Goal: Task Accomplishment & Management: Manage account settings

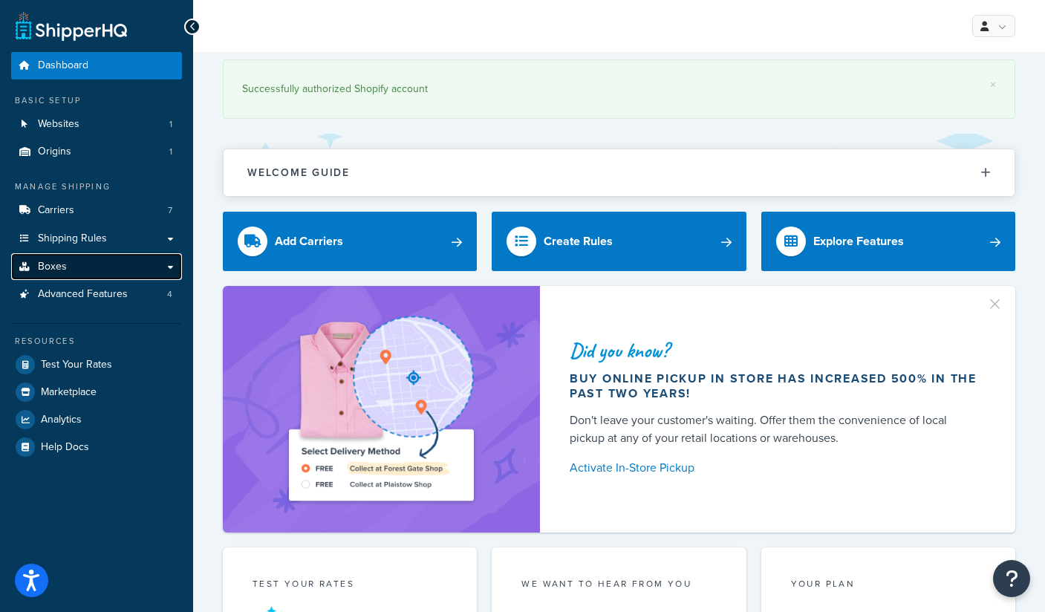
click at [82, 257] on link "Boxes" at bounding box center [96, 266] width 171 height 27
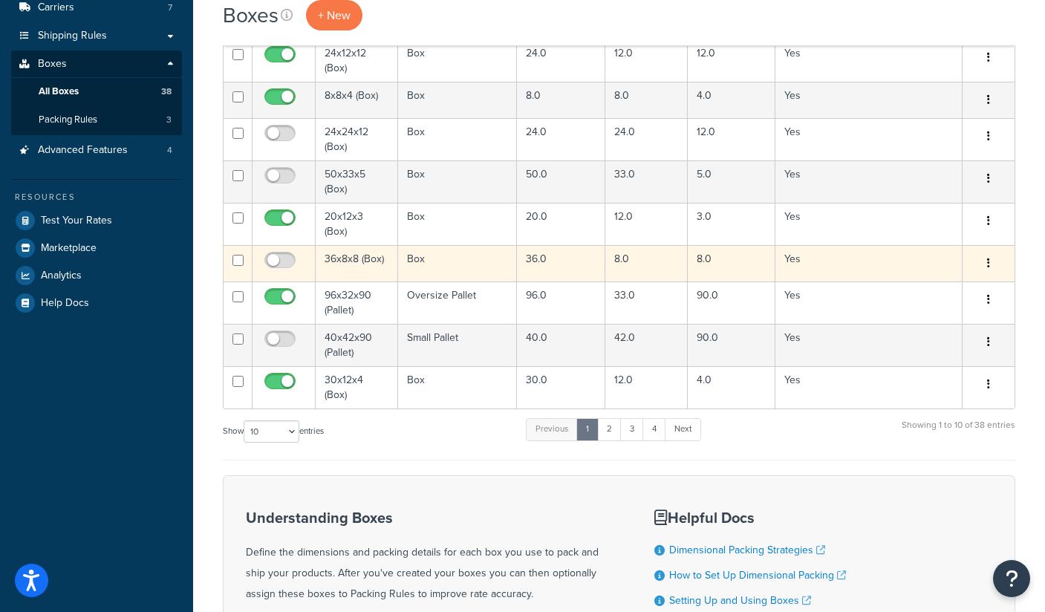
scroll to position [177, 0]
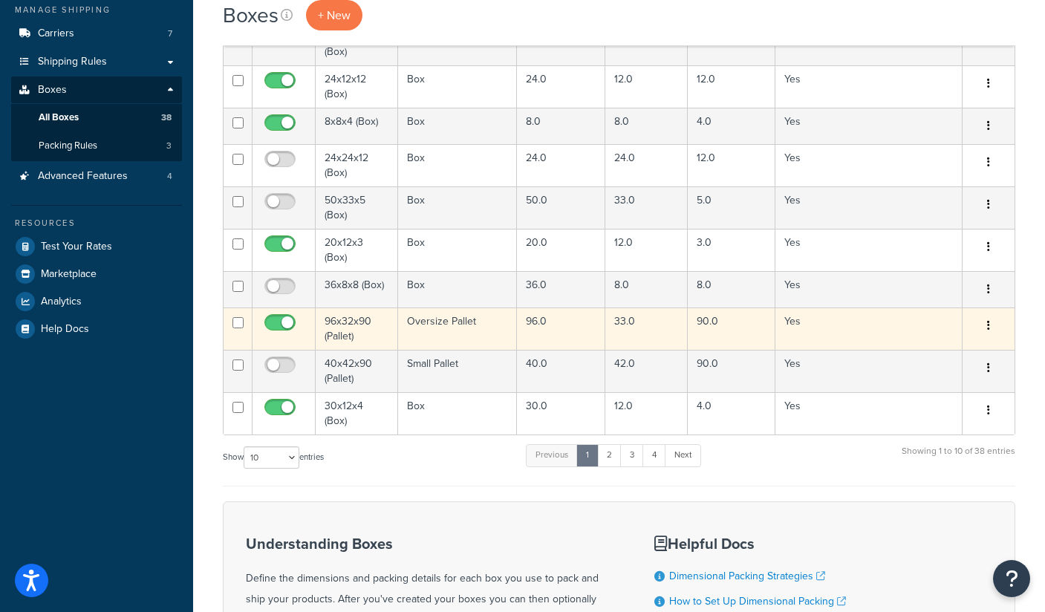
click at [439, 319] on td "Oversize Pallet" at bounding box center [457, 328] width 119 height 42
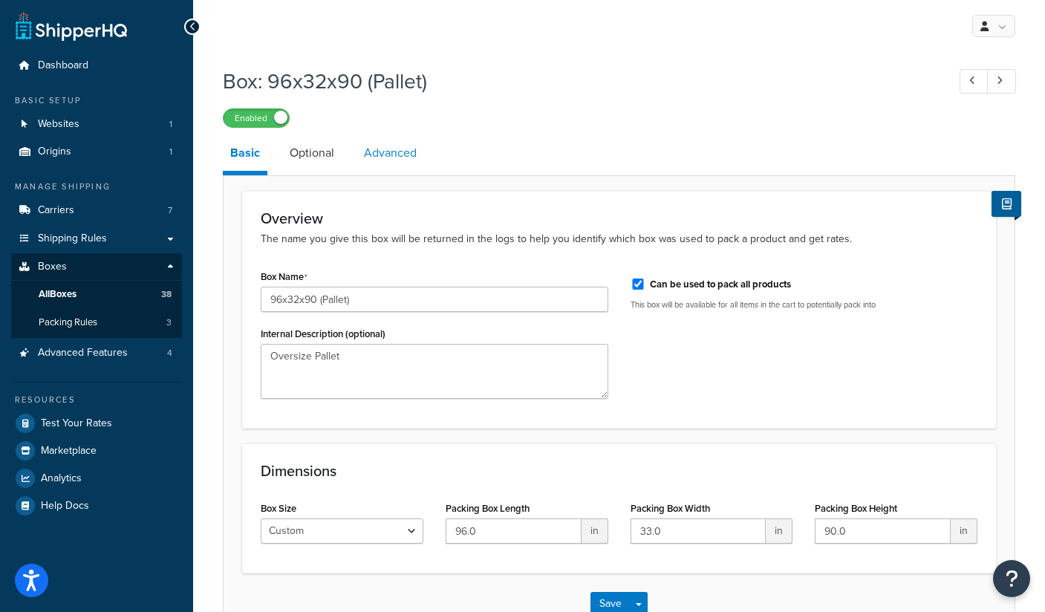
click at [404, 152] on link "Advanced" at bounding box center [390, 153] width 68 height 36
select select "250"
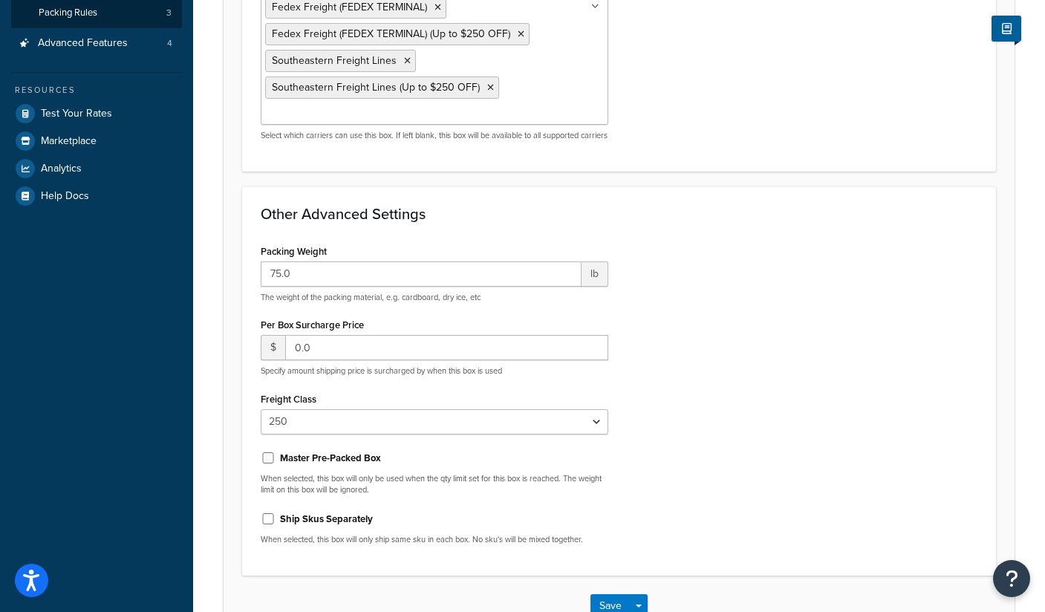
scroll to position [314, 0]
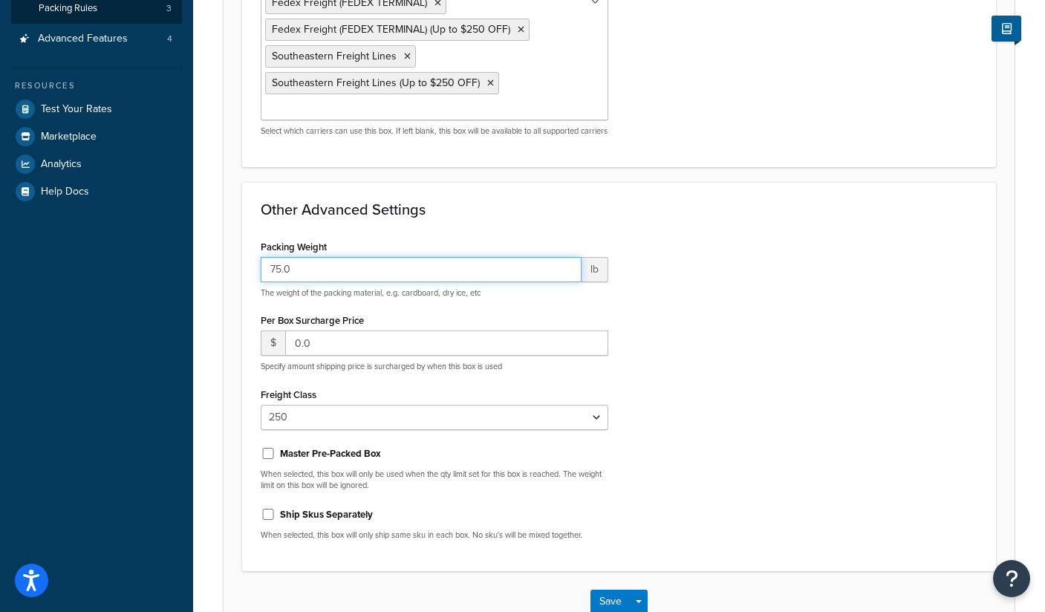
drag, startPoint x: 270, startPoint y: 281, endPoint x: 319, endPoint y: 281, distance: 48.3
click at [319, 281] on input "75.0" at bounding box center [421, 269] width 321 height 25
click at [463, 415] on div "Freight Class N/A 50 55 60 65 70 77.5 85 92.5 100 110 125 150 175 200 250 300 4…" at bounding box center [434, 407] width 347 height 46
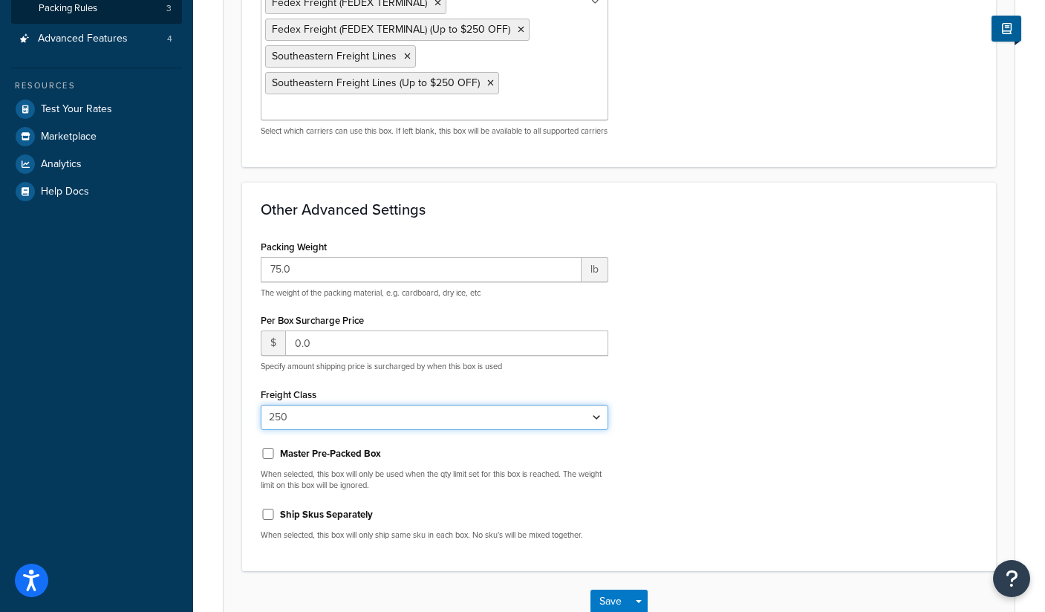
click at [468, 421] on select "N/A 50 55 60 65 70 77.5 85 92.5 100 110 125 150 175 200 250 300 400 500" at bounding box center [434, 417] width 347 height 25
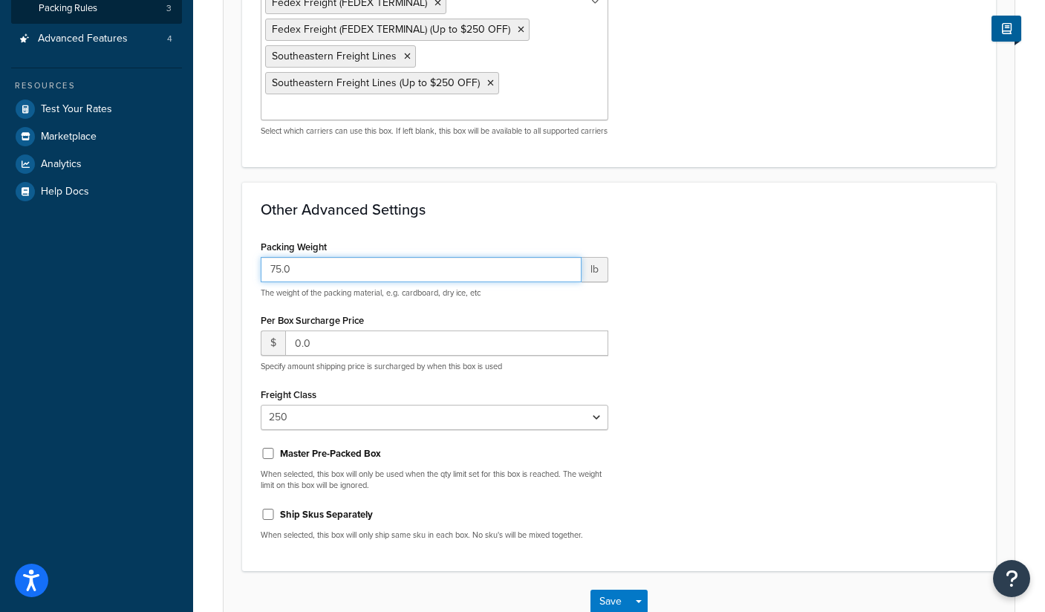
drag, startPoint x: 269, startPoint y: 285, endPoint x: 339, endPoint y: 284, distance: 69.8
click at [339, 282] on input "75.0" at bounding box center [421, 269] width 321 height 25
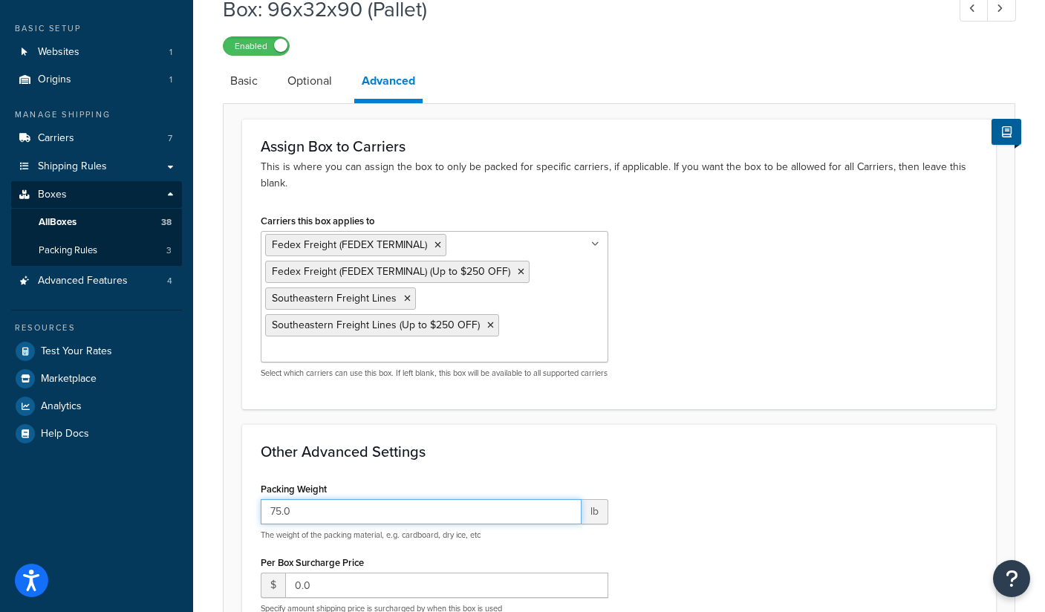
scroll to position [0, 0]
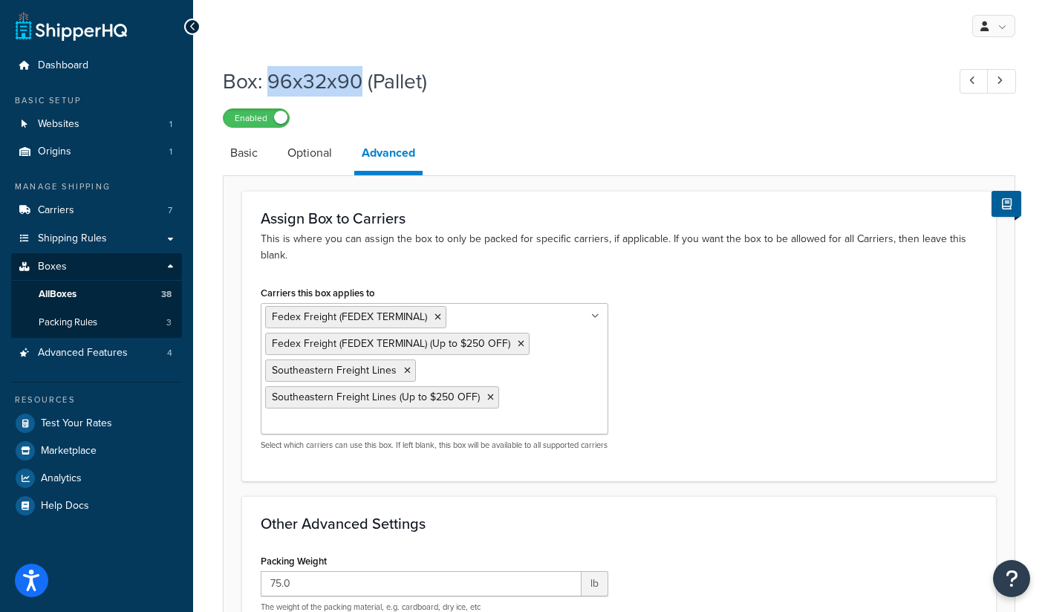
drag, startPoint x: 267, startPoint y: 82, endPoint x: 363, endPoint y: 79, distance: 96.5
click at [363, 79] on h1 "Box: 96x32x90 (Pallet)" at bounding box center [577, 81] width 709 height 29
click at [295, 154] on link "Optional" at bounding box center [309, 153] width 59 height 36
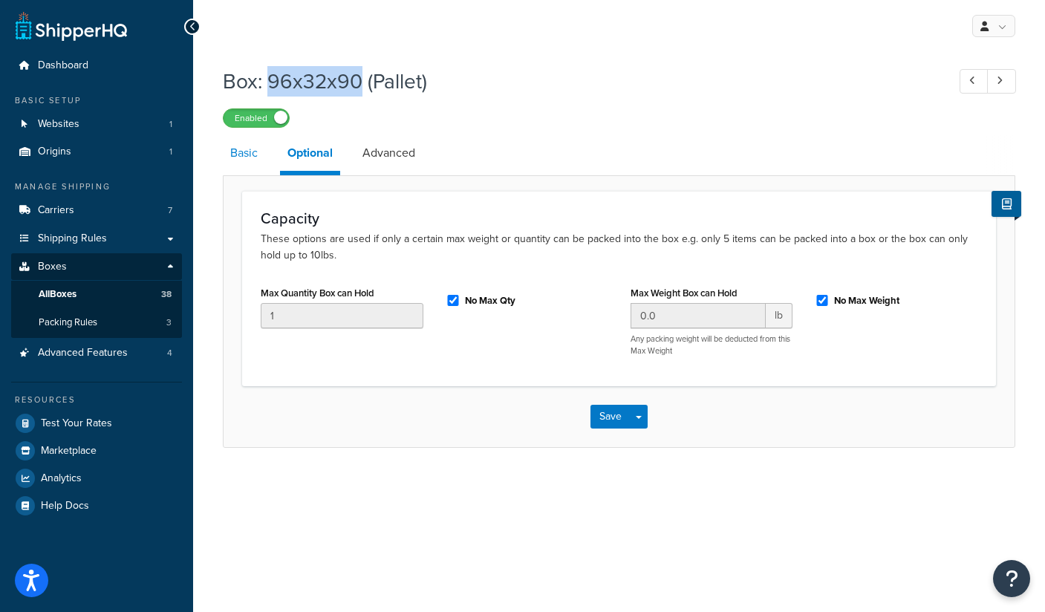
click at [242, 158] on link "Basic" at bounding box center [244, 153] width 42 height 36
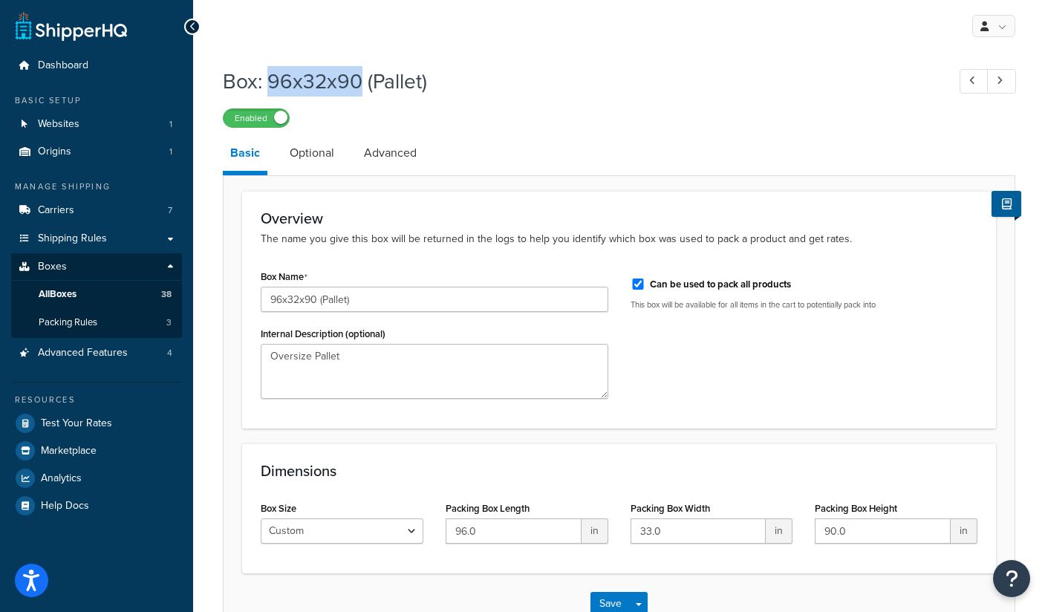
click at [275, 160] on li "Basic" at bounding box center [252, 155] width 59 height 40
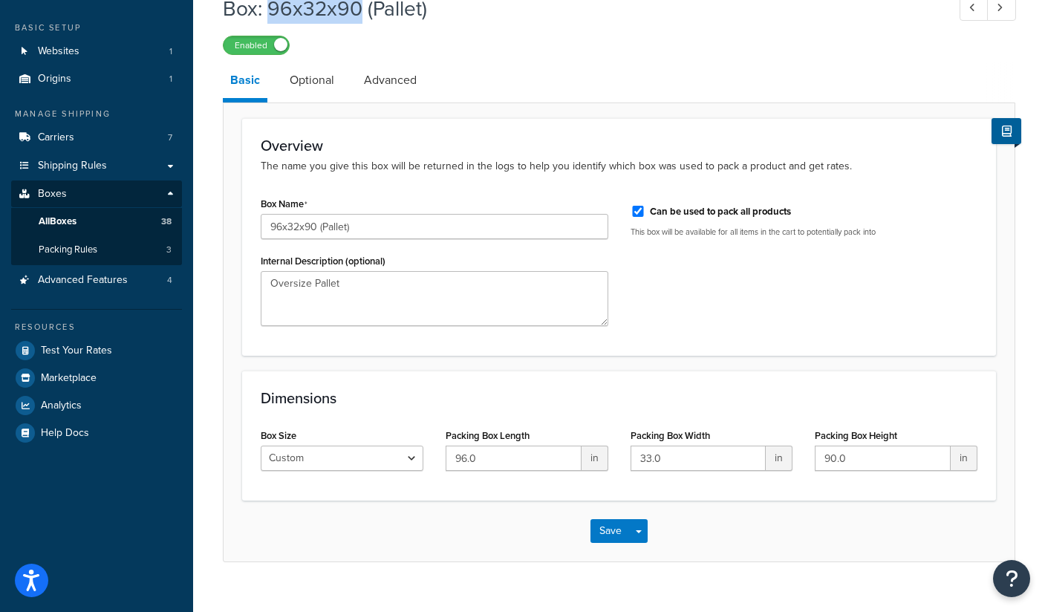
scroll to position [98, 0]
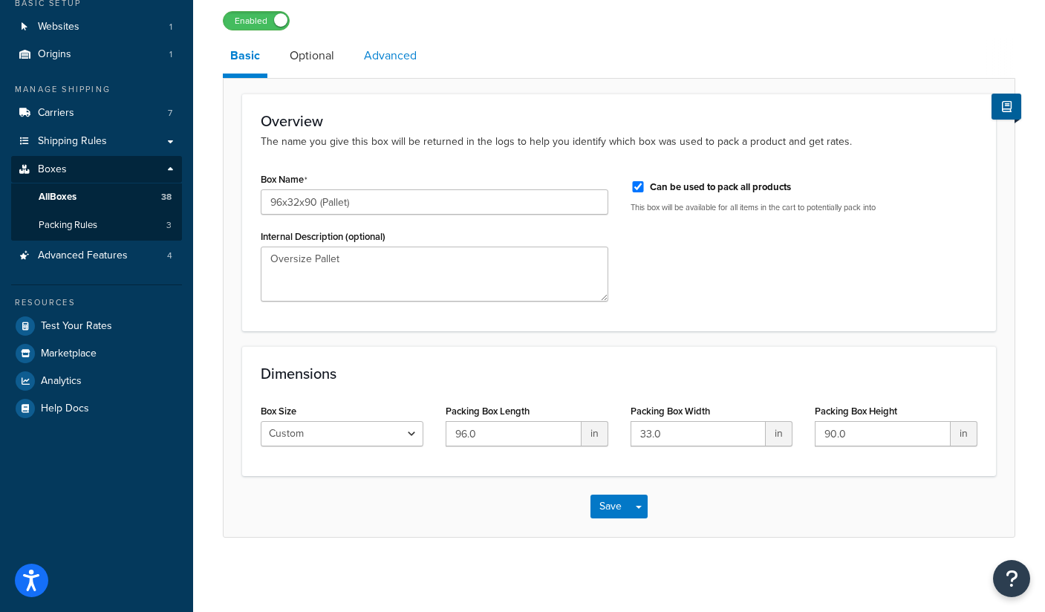
click at [383, 57] on link "Advanced" at bounding box center [390, 56] width 68 height 36
select select "250"
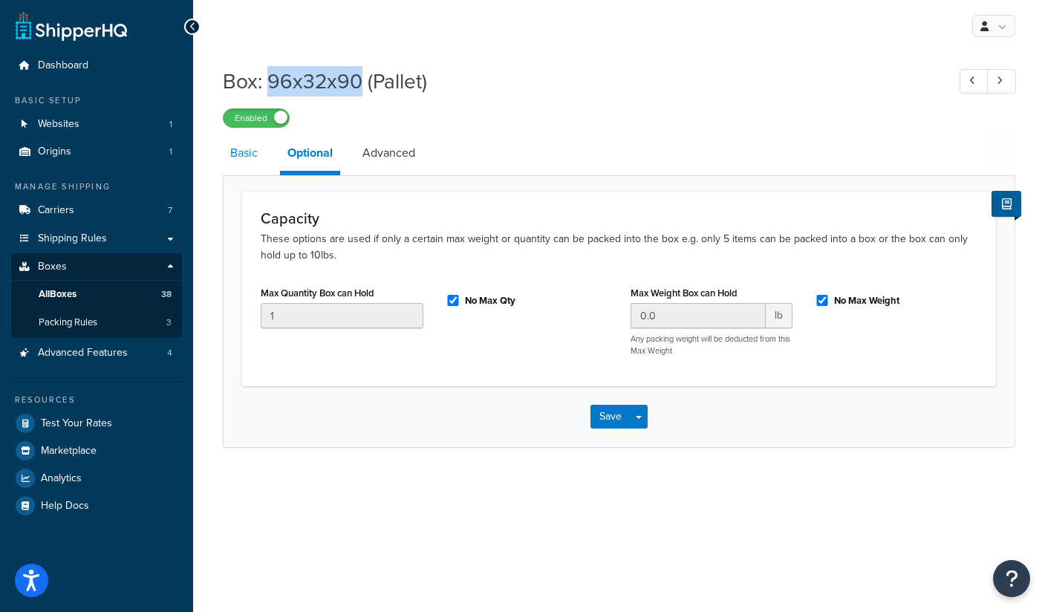
click at [255, 158] on link "Basic" at bounding box center [244, 153] width 42 height 36
select select "250"
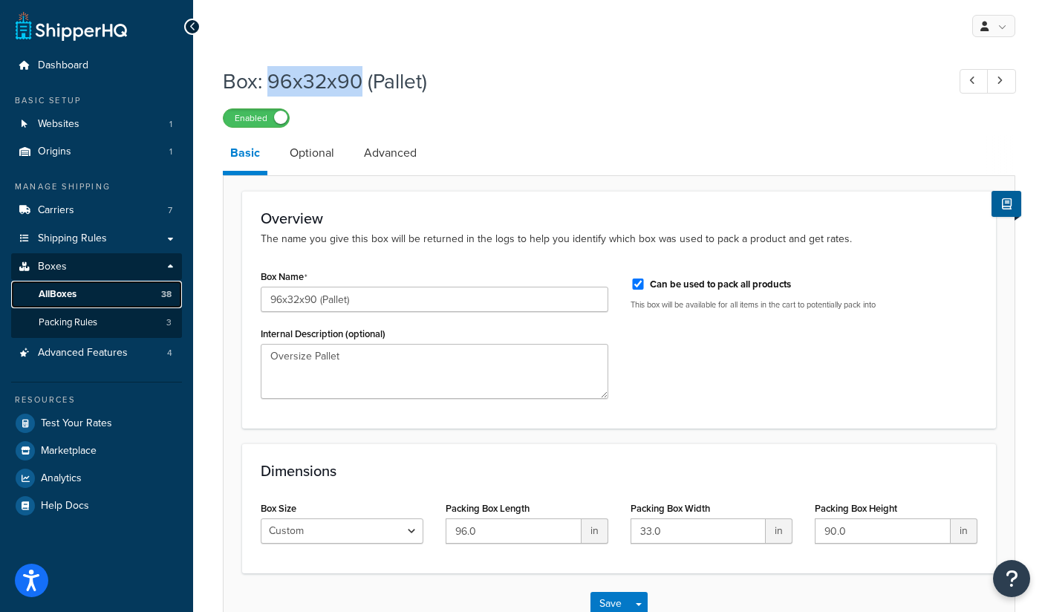
click at [67, 296] on span "All Boxes" at bounding box center [58, 294] width 38 height 13
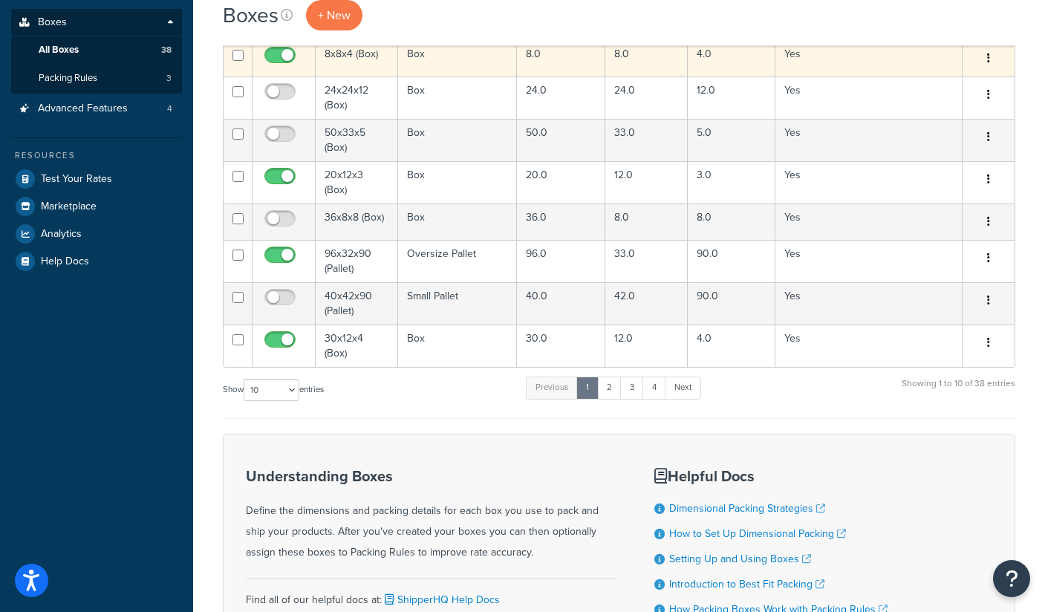
scroll to position [264, 0]
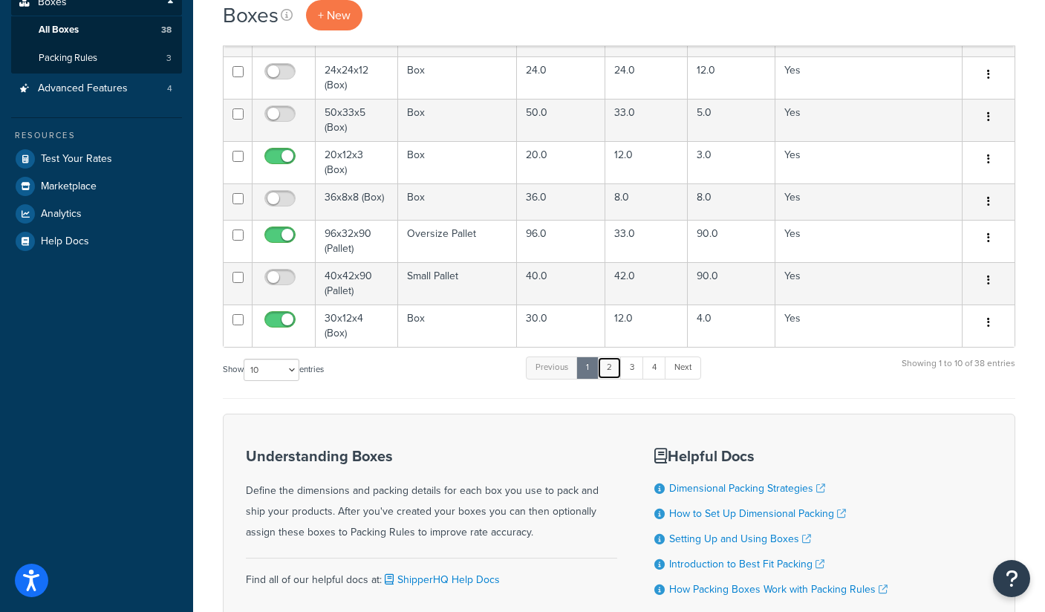
click at [613, 361] on link "2" at bounding box center [609, 367] width 25 height 22
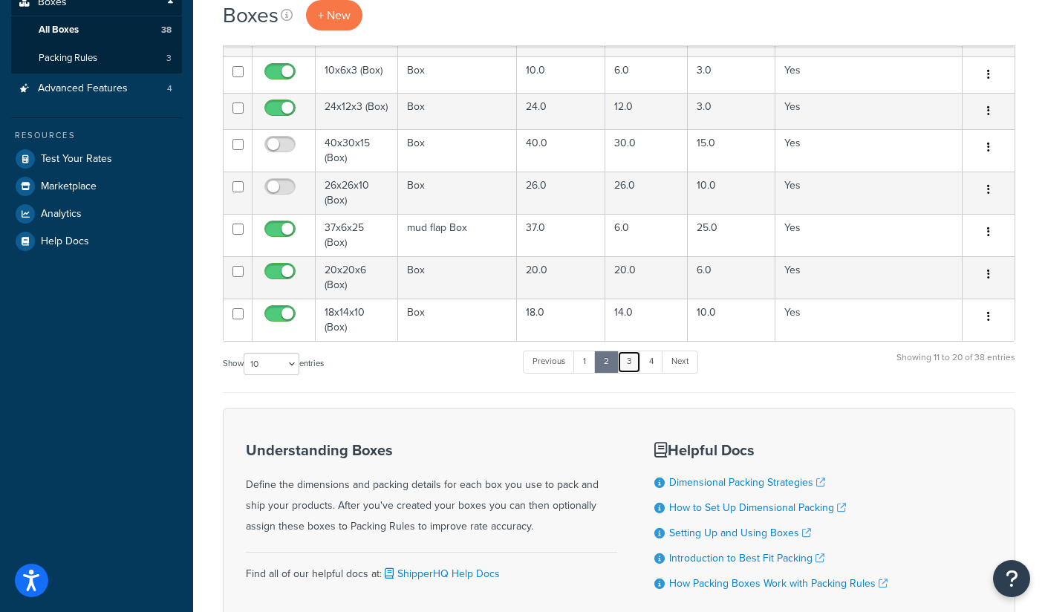
click at [636, 361] on link "3" at bounding box center [629, 361] width 24 height 22
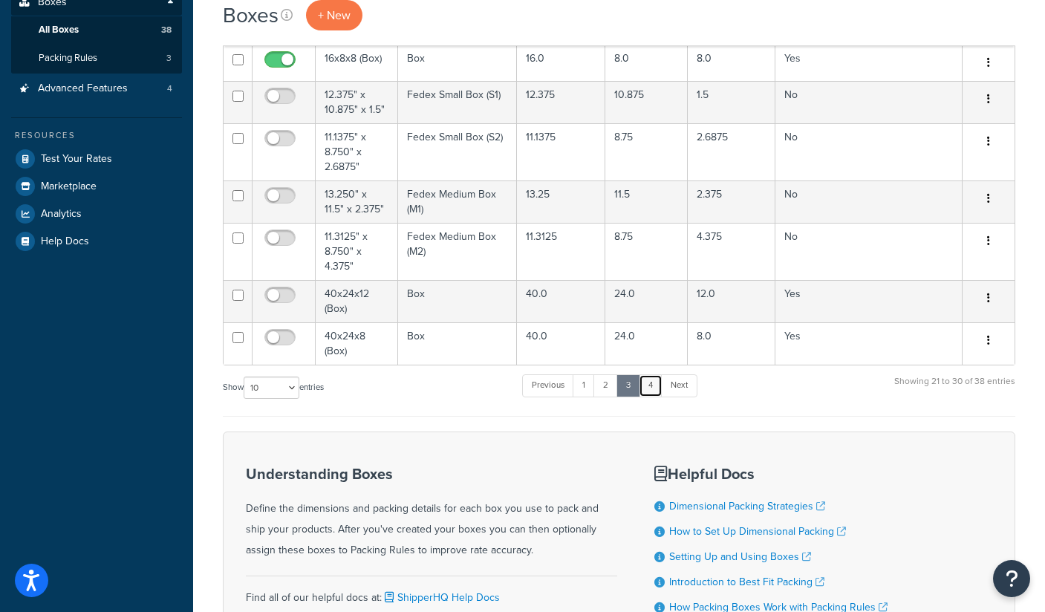
click at [653, 389] on link "4" at bounding box center [650, 385] width 24 height 22
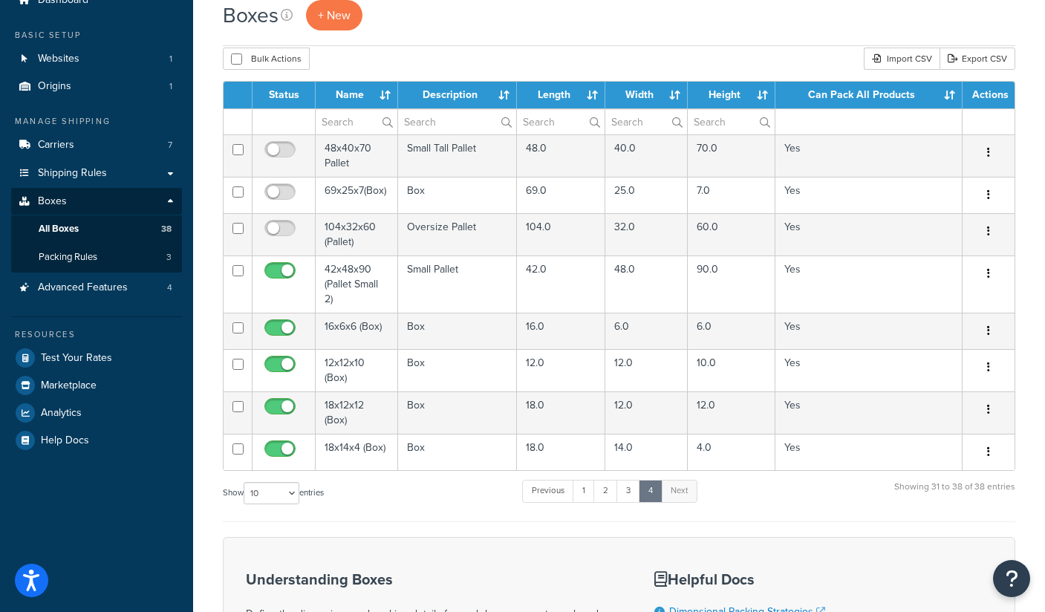
scroll to position [67, 0]
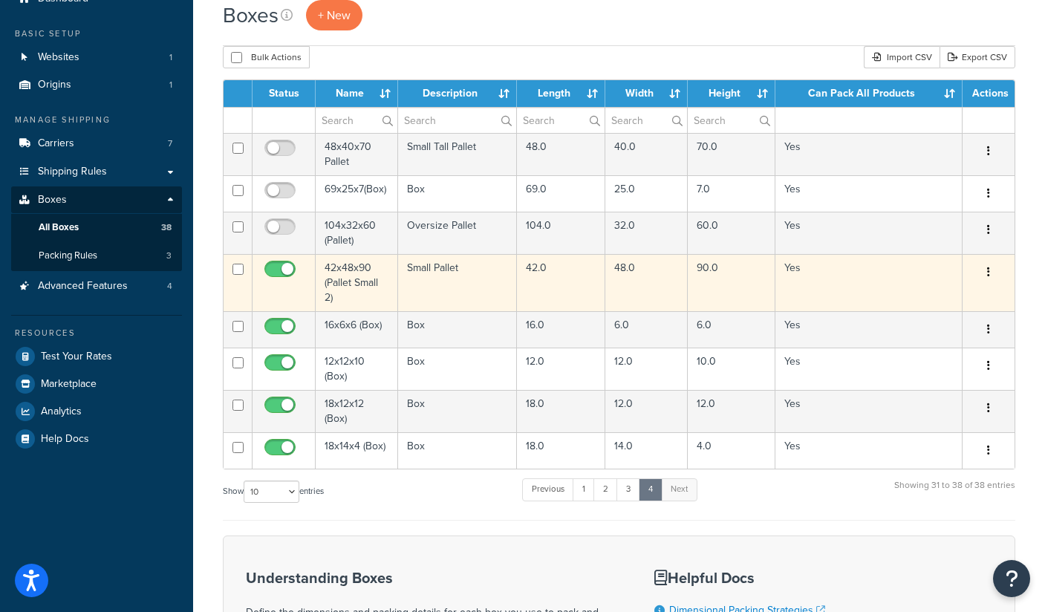
click at [346, 277] on td "42x48x90 (Pallet Small 2)" at bounding box center [357, 282] width 82 height 57
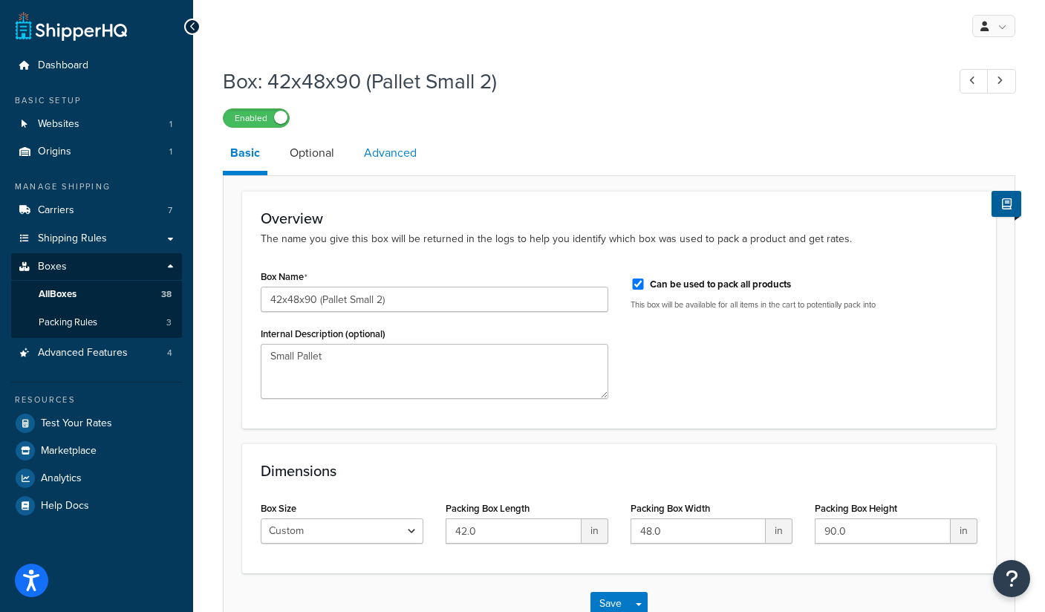
click at [399, 153] on link "Advanced" at bounding box center [390, 153] width 68 height 36
select select "250"
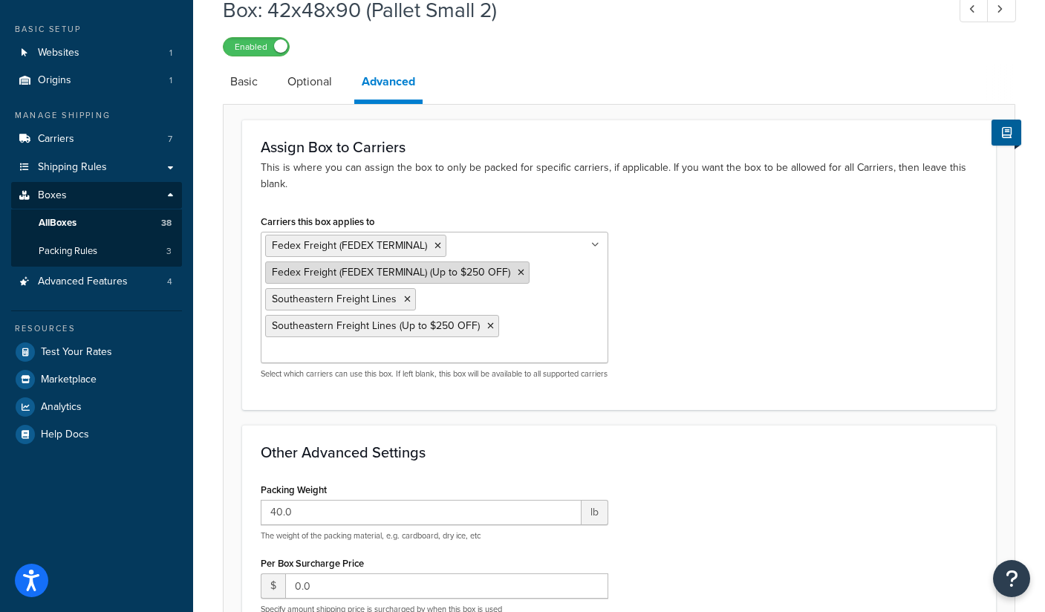
scroll to position [229, 0]
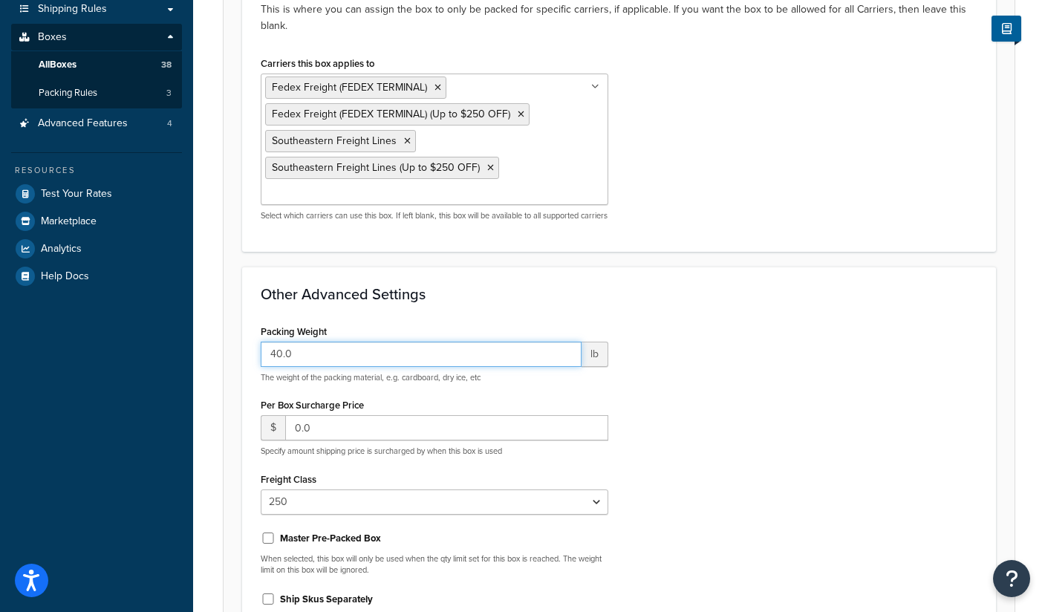
drag, startPoint x: 309, startPoint y: 369, endPoint x: 253, endPoint y: 364, distance: 55.9
click at [253, 364] on div "Packing Weight 40.0 lb The weight of the packing material, e.g. cardboard, dry …" at bounding box center [434, 479] width 370 height 316
click at [342, 367] on input "40.0" at bounding box center [421, 354] width 321 height 25
drag, startPoint x: 307, startPoint y: 367, endPoint x: 221, endPoint y: 367, distance: 85.4
click at [221, 367] on div "Box: 42x48x90 (Pallet Small 2) Enabled Basic Optional Advanced Assign Box to Ca…" at bounding box center [619, 292] width 852 height 924
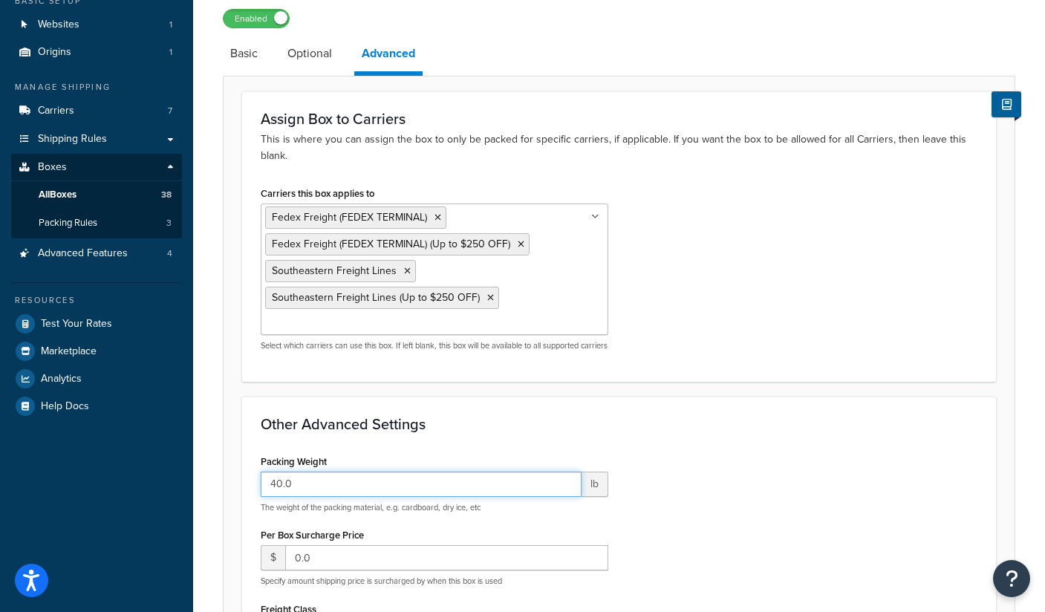
scroll to position [0, 0]
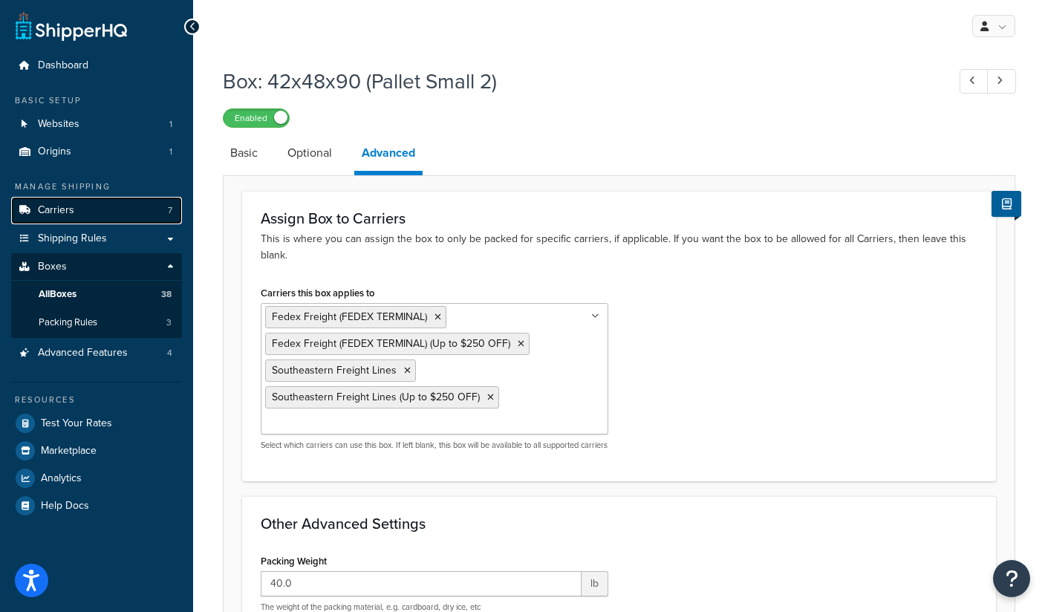
click at [94, 206] on link "Carriers 7" at bounding box center [96, 210] width 171 height 27
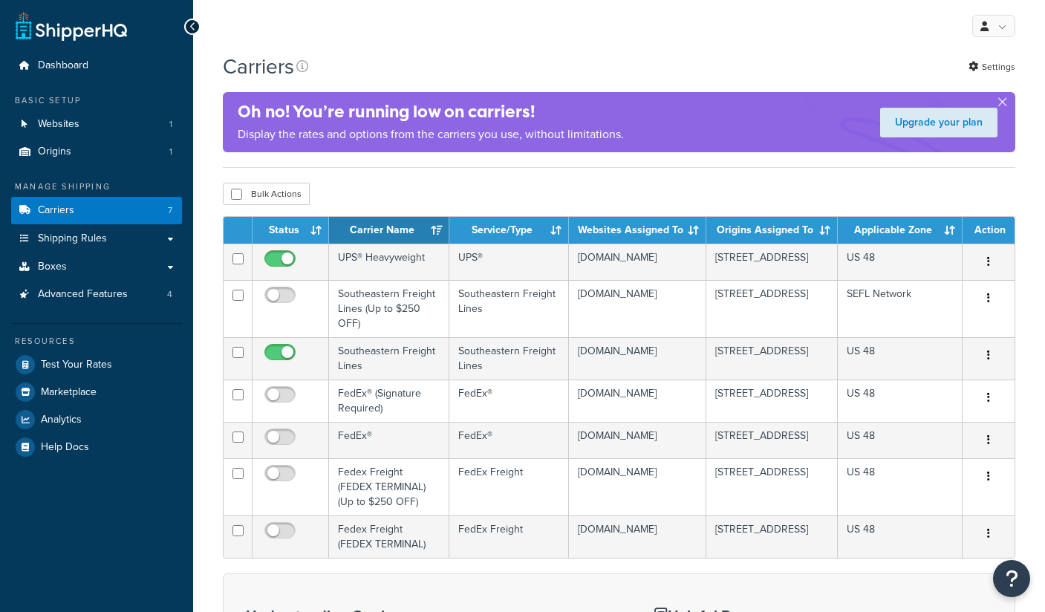
click at [350, 409] on td "FedEx® (Signature Required)" at bounding box center [389, 400] width 120 height 42
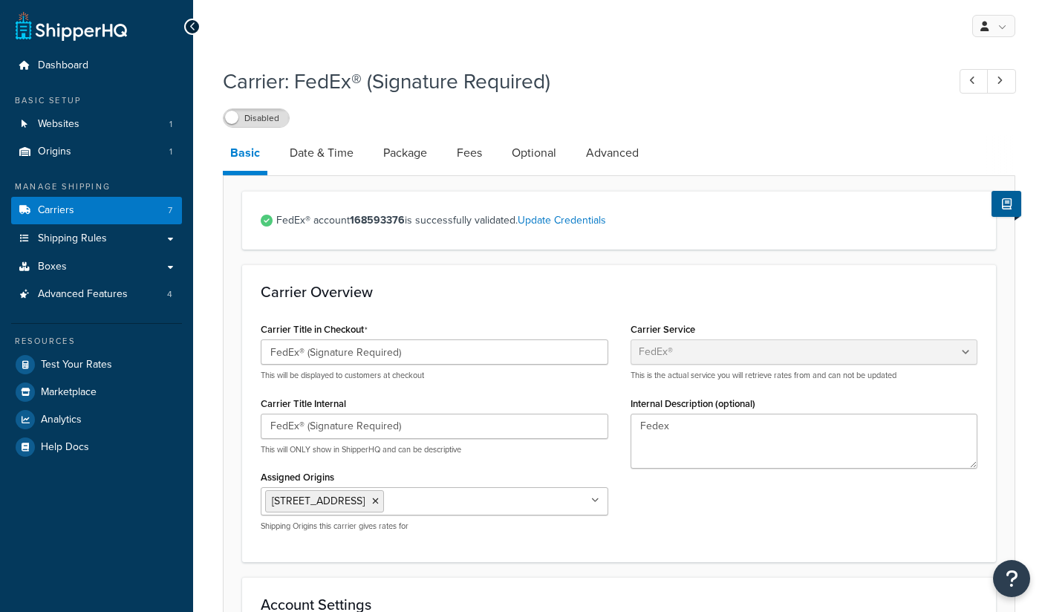
select select "fedEx"
select select "REGULAR_PICKUP"
select select "YOUR_PACKAGING"
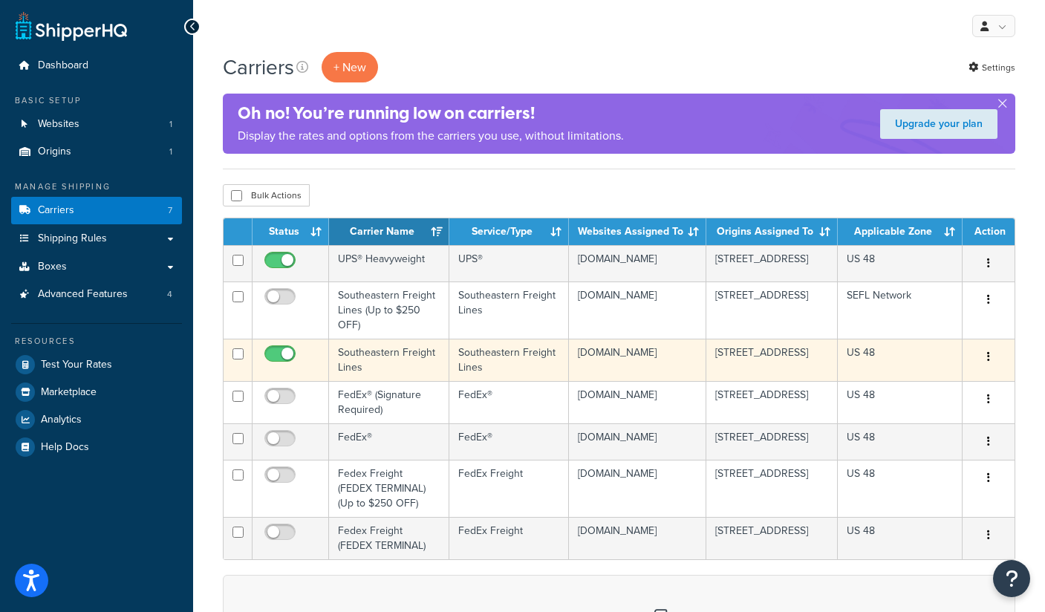
click at [375, 356] on td "Southeastern Freight Lines" at bounding box center [389, 360] width 120 height 42
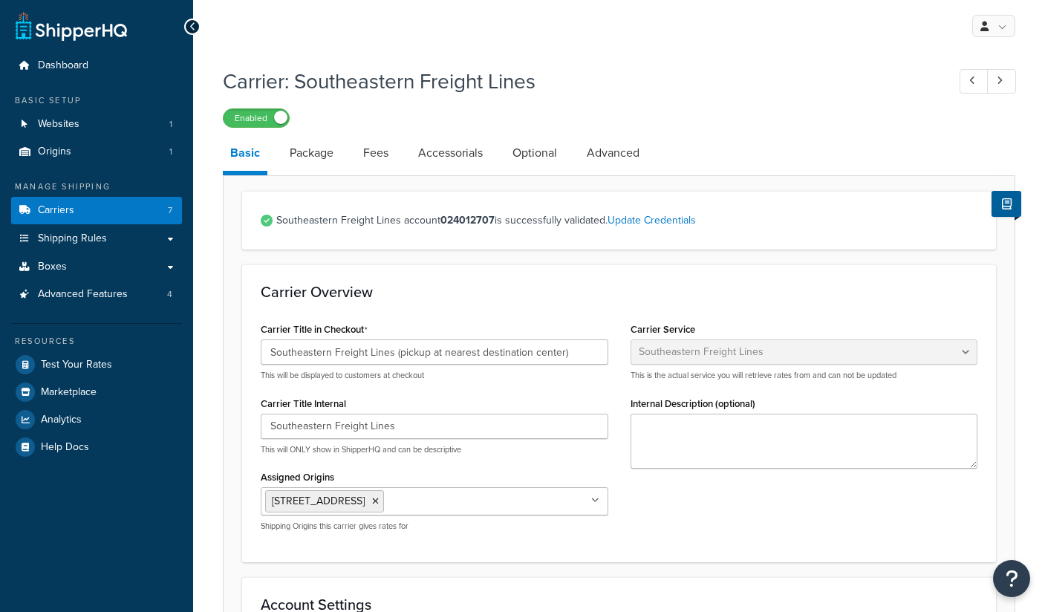
select select "seflFreight"
click at [607, 153] on link "Advanced" at bounding box center [613, 153] width 68 height 36
select select "false"
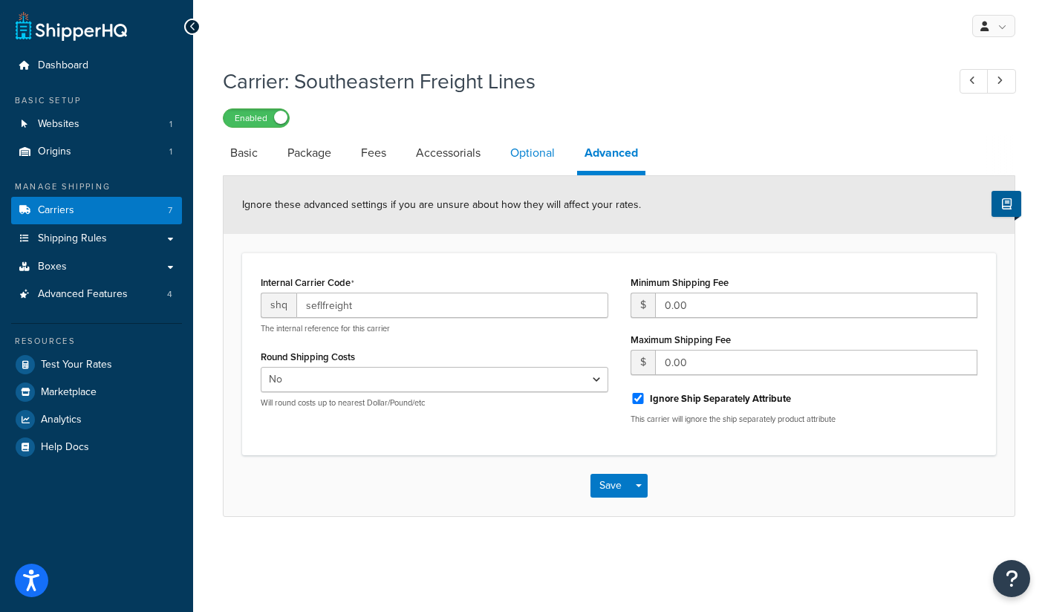
click at [541, 154] on link "Optional" at bounding box center [532, 153] width 59 height 36
select select "250"
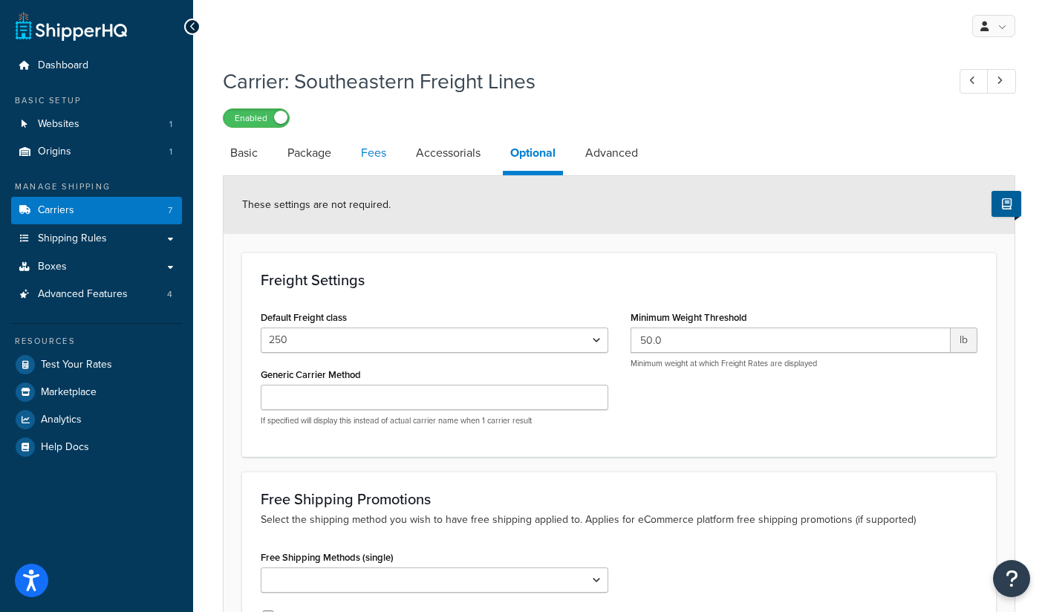
click at [377, 158] on link "Fees" at bounding box center [373, 153] width 40 height 36
select select "package"
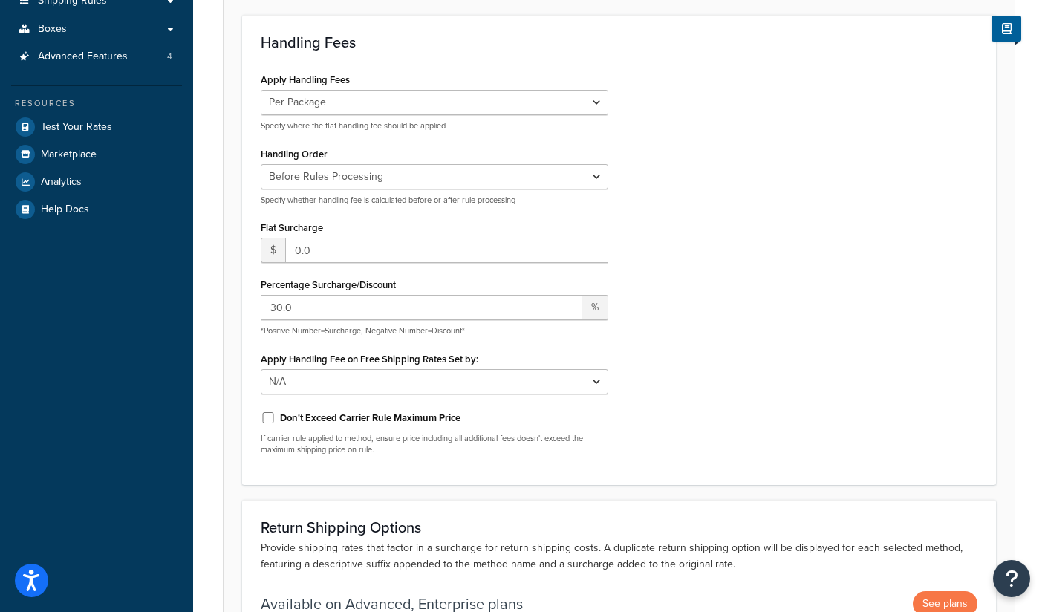
scroll to position [238, 0]
drag, startPoint x: 298, startPoint y: 304, endPoint x: 232, endPoint y: 304, distance: 66.1
click at [232, 304] on form "Any handling fees you wish to add to this carrier. Handling Fees Apply Handling…" at bounding box center [618, 316] width 791 height 757
